Goal: Information Seeking & Learning: Check status

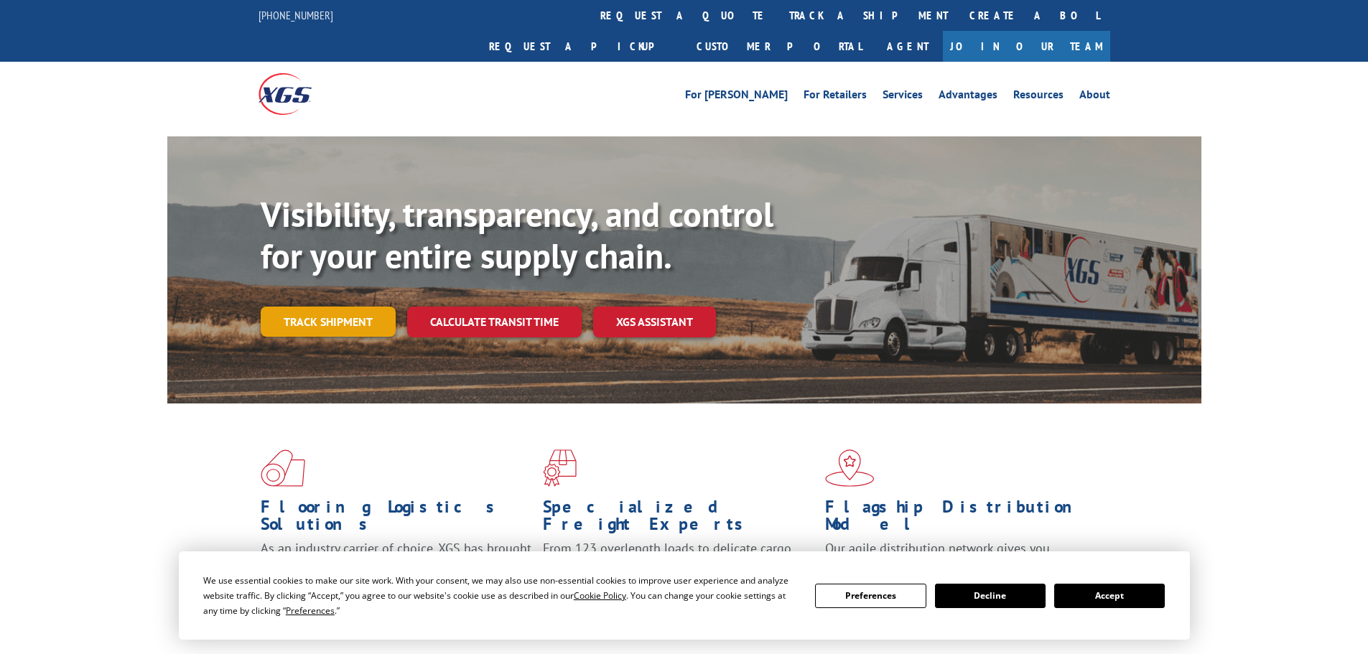
click at [316, 307] on link "Track shipment" at bounding box center [328, 322] width 135 height 30
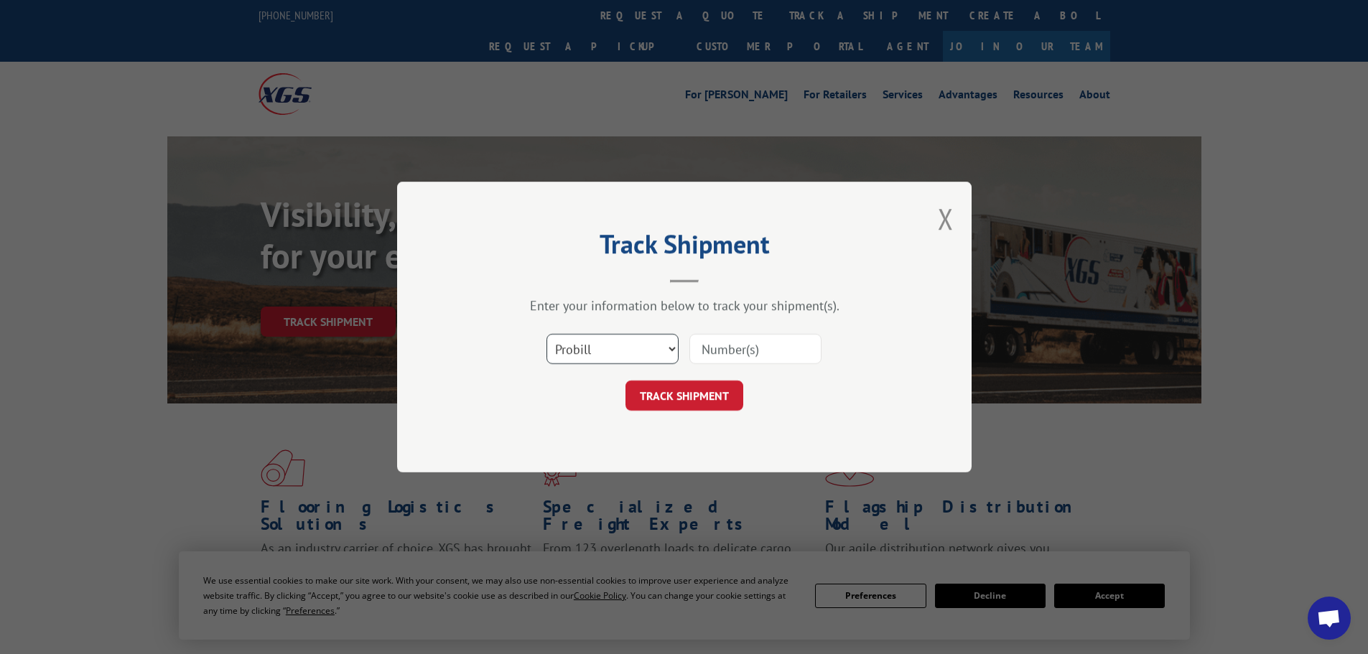
click at [666, 350] on select "Select category... Probill BOL PO" at bounding box center [612, 349] width 132 height 30
select select "bol"
click at [546, 334] on select "Select category... Probill BOL PO" at bounding box center [612, 349] width 132 height 30
click at [717, 350] on input at bounding box center [755, 349] width 132 height 30
type input "645148"
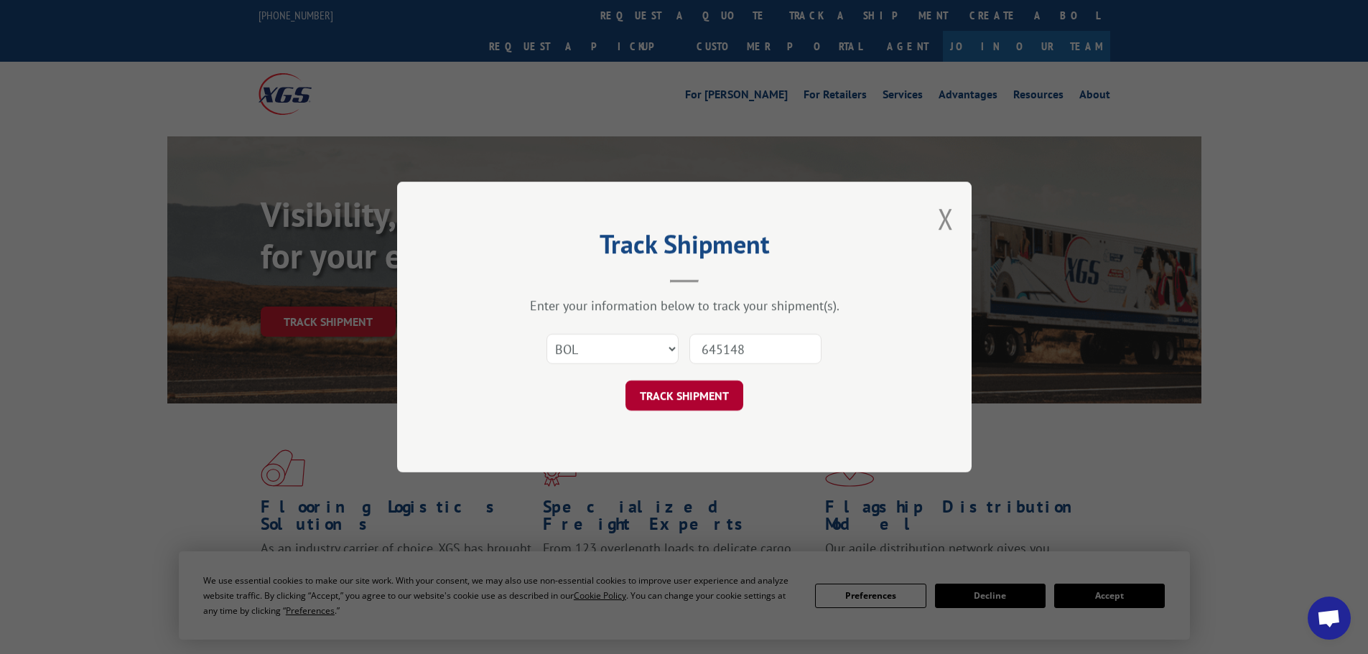
click at [691, 402] on button "TRACK SHIPMENT" at bounding box center [684, 396] width 118 height 30
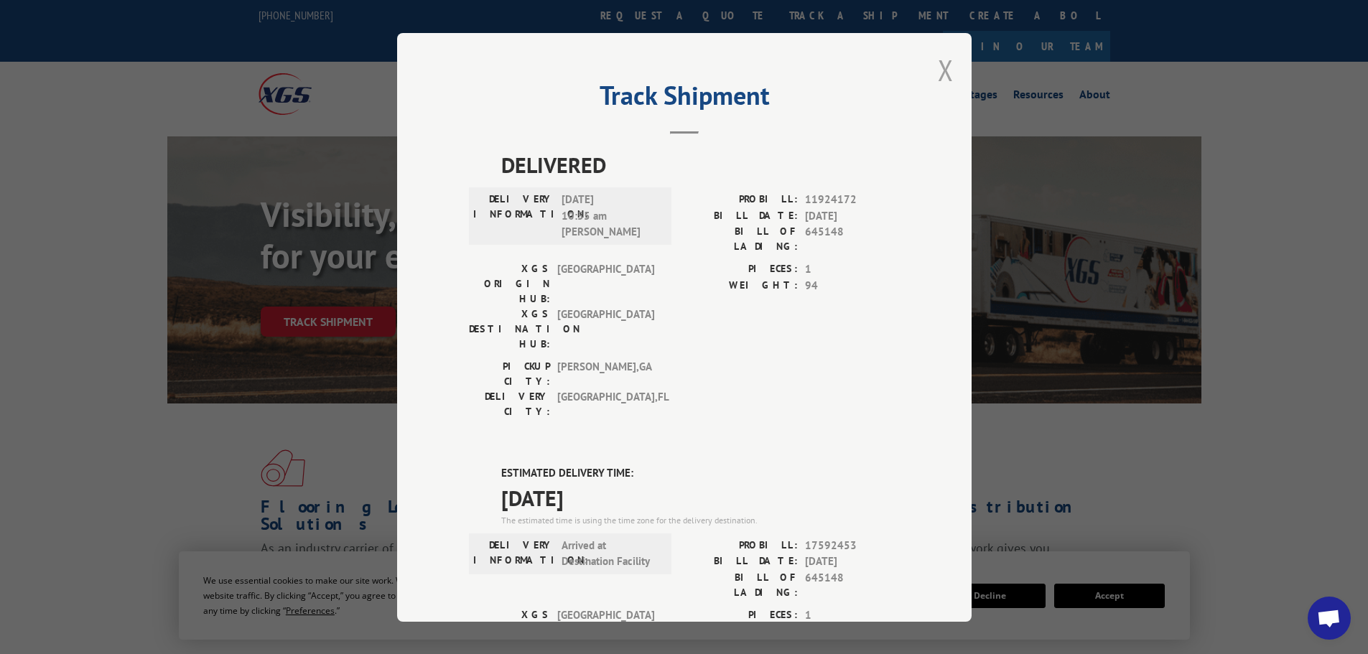
click at [938, 67] on button "Close modal" at bounding box center [946, 70] width 16 height 38
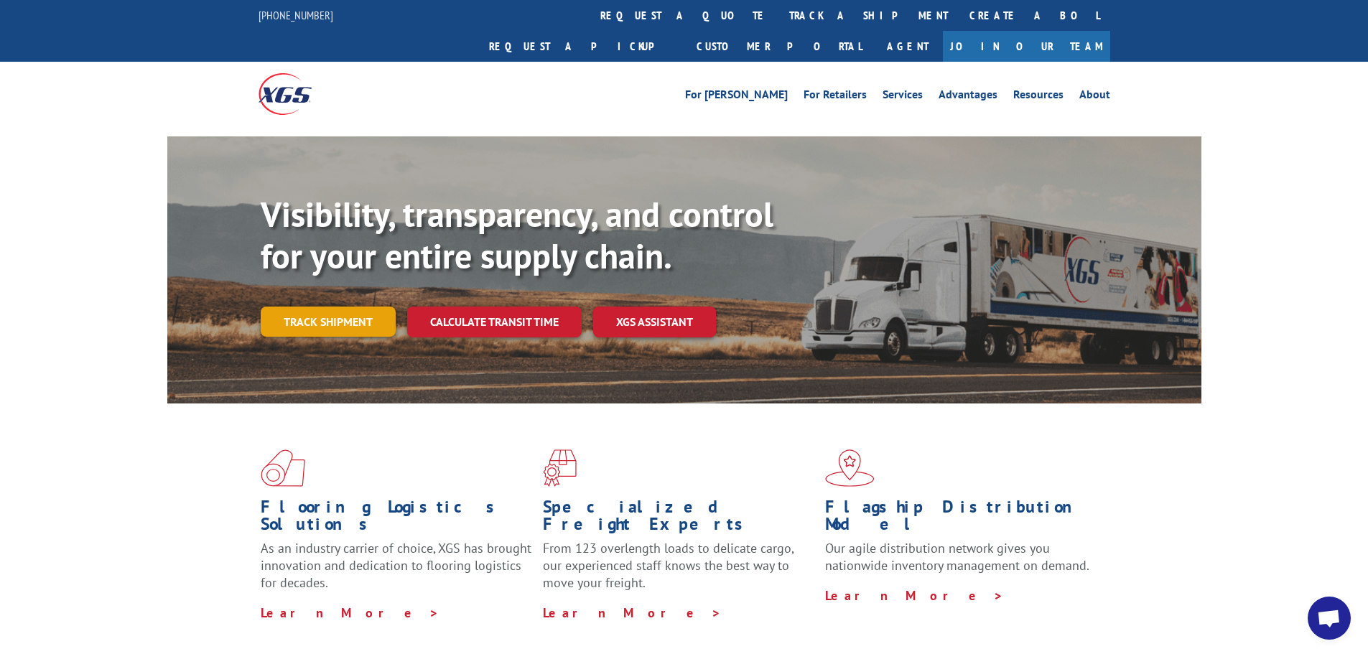
click at [330, 307] on link "Track shipment" at bounding box center [328, 322] width 135 height 30
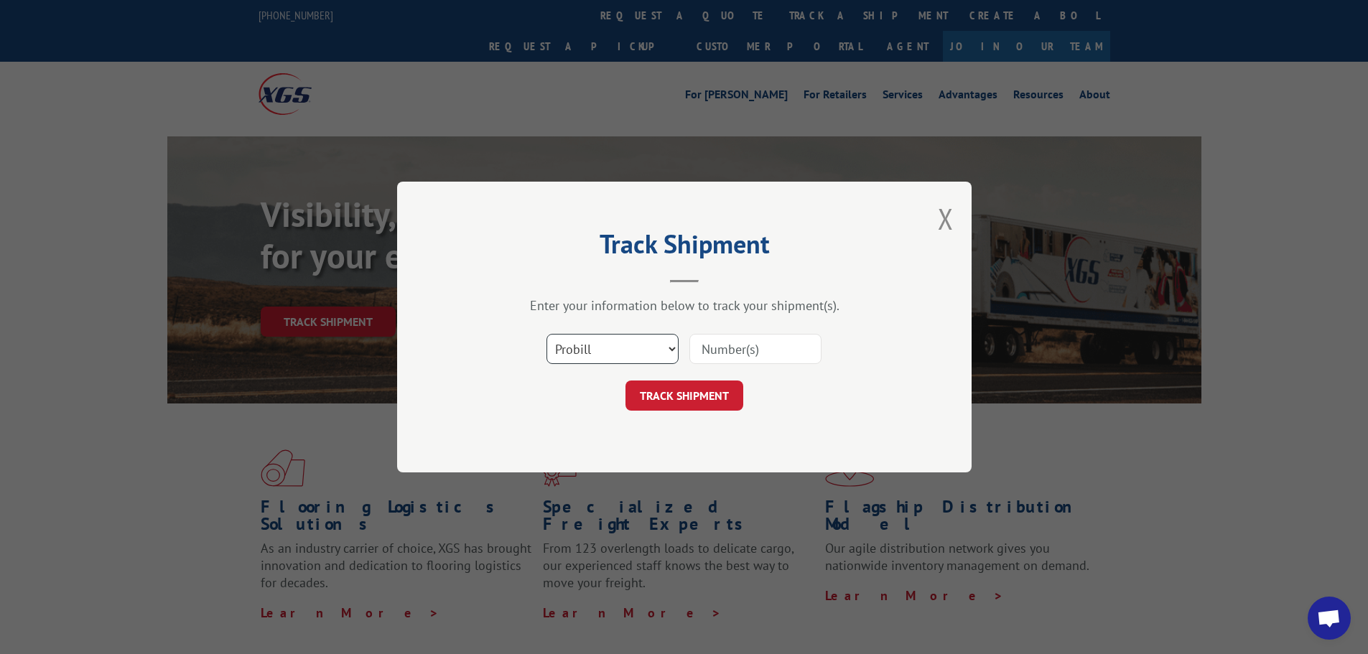
click at [612, 344] on select "Select category... Probill BOL PO" at bounding box center [612, 349] width 132 height 30
select select "bol"
click at [546, 334] on select "Select category... Probill BOL PO" at bounding box center [612, 349] width 132 height 30
click at [719, 352] on input at bounding box center [755, 349] width 132 height 30
type input "645148"
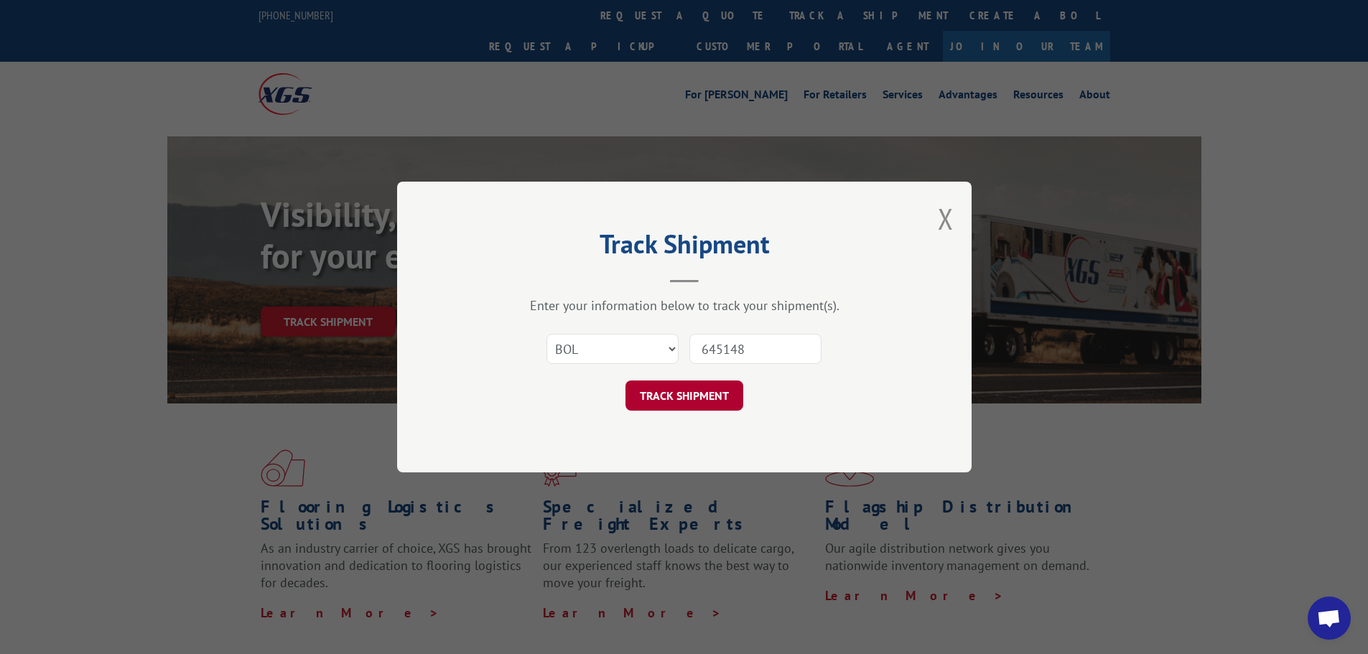
click at [695, 395] on button "TRACK SHIPMENT" at bounding box center [684, 396] width 118 height 30
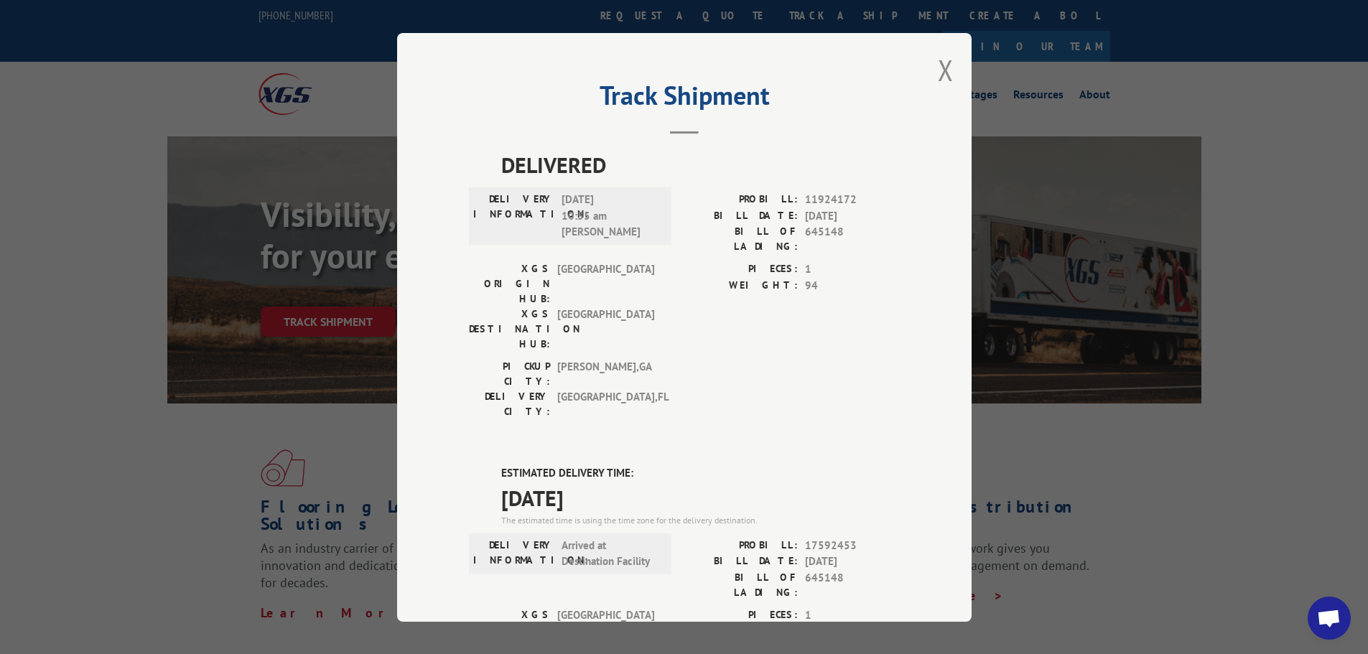
scroll to position [311, 0]
